Goal: Navigation & Orientation: Understand site structure

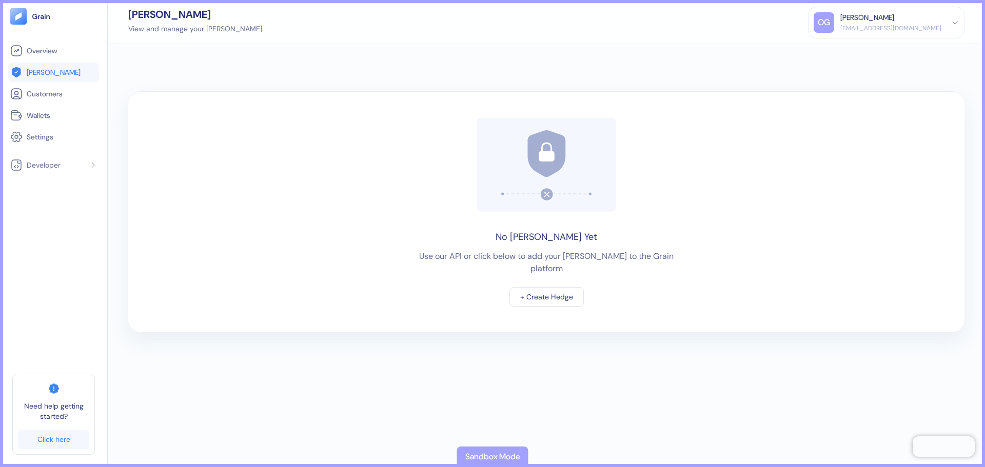
click at [169, 57] on div "No [PERSON_NAME] Yet Use our API or click below to add your [PERSON_NAME] to th…" at bounding box center [546, 255] width 877 height 423
click at [41, 52] on span "Overview" at bounding box center [42, 51] width 30 height 10
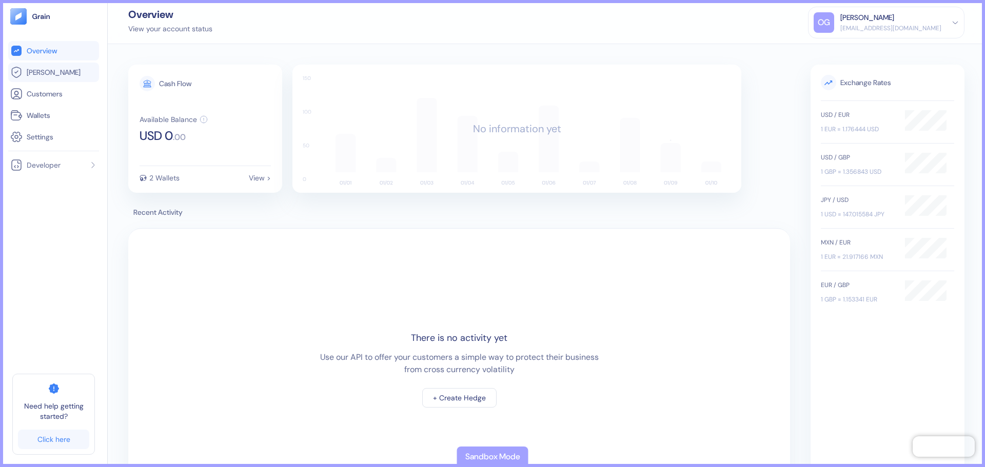
click at [54, 74] on link "[PERSON_NAME]" at bounding box center [53, 72] width 87 height 12
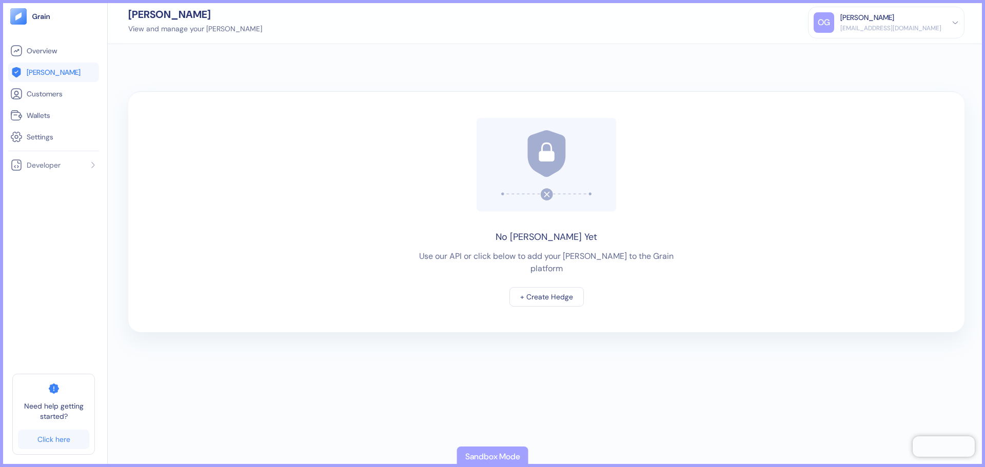
click at [35, 104] on ul "Overview [PERSON_NAME] Customers Wallets Settings" at bounding box center [53, 94] width 91 height 106
click at [34, 97] on span "Customers" at bounding box center [45, 94] width 36 height 10
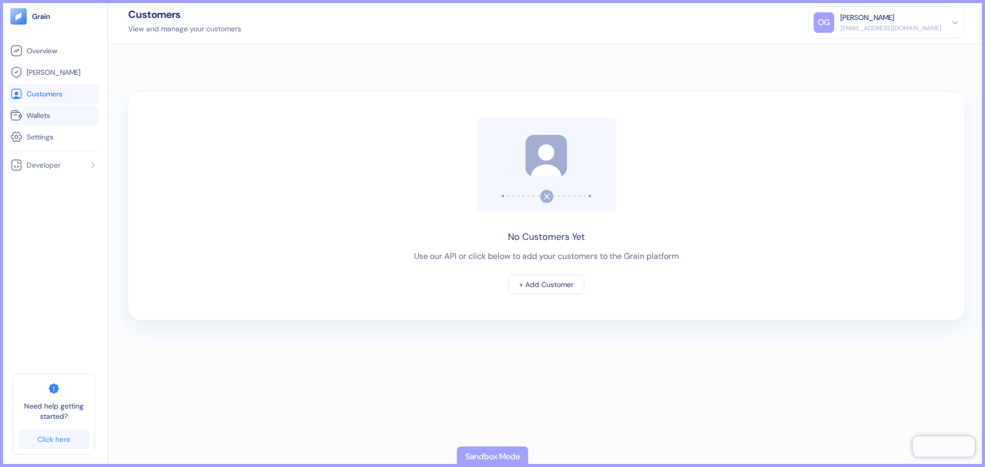
click at [34, 112] on span "Wallets" at bounding box center [39, 115] width 24 height 10
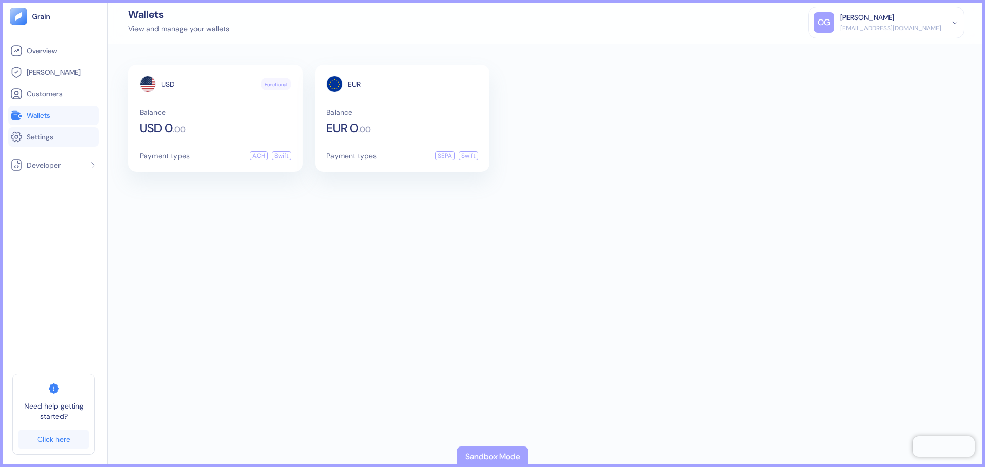
click at [32, 134] on span "Settings" at bounding box center [40, 137] width 27 height 10
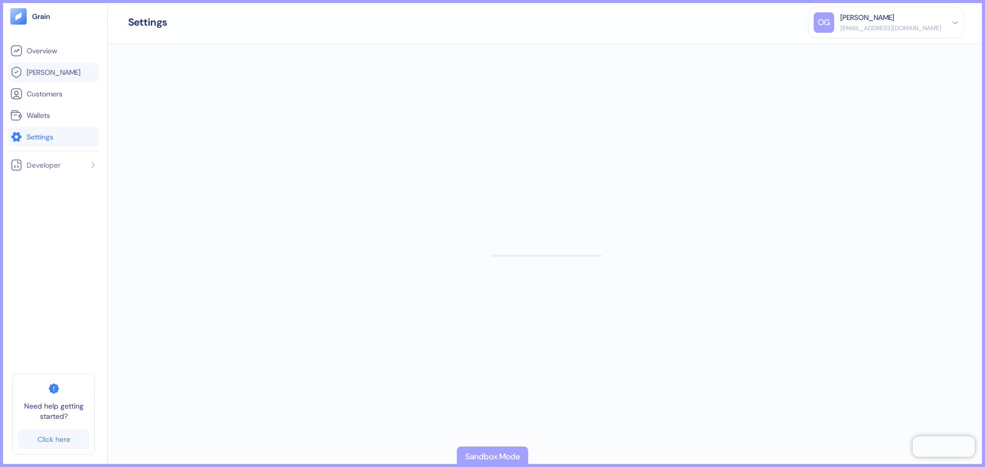
click at [47, 73] on span "[PERSON_NAME]" at bounding box center [54, 72] width 54 height 10
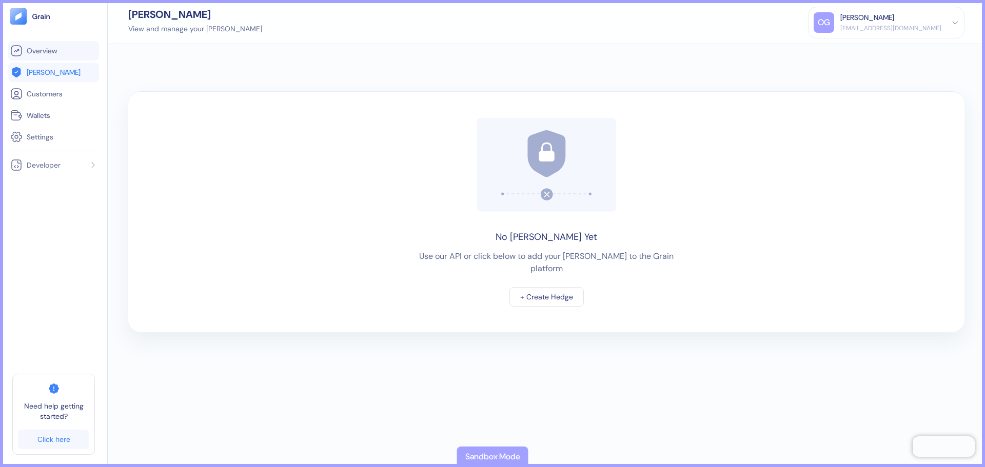
click at [39, 52] on span "Overview" at bounding box center [42, 51] width 30 height 10
